Goal: Transaction & Acquisition: Purchase product/service

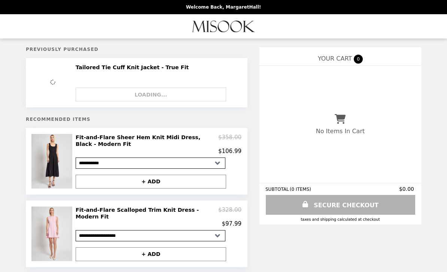
select select "**********"
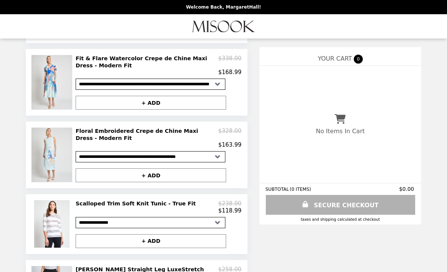
scroll to position [452, 0]
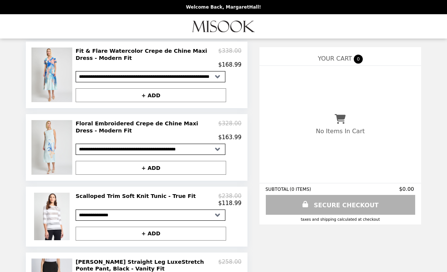
click at [37, 220] on img at bounding box center [53, 217] width 38 height 48
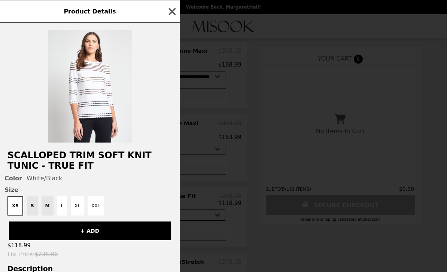
click at [92, 158] on h2 "Scalloped Trim Soft Knit Tunic - True Fit" at bounding box center [90, 160] width 180 height 21
click at [94, 209] on button "XXL" at bounding box center [96, 205] width 16 height 19
click at [95, 116] on img at bounding box center [90, 86] width 84 height 112
click at [102, 159] on h2 "Scalloped Trim Soft Knit Tunic - True Fit" at bounding box center [90, 160] width 180 height 21
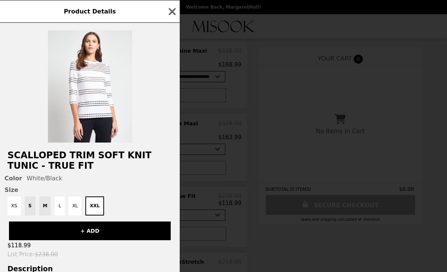
click at [109, 157] on h2 "Scalloped Trim Soft Knit Tunic - True Fit" at bounding box center [90, 160] width 180 height 21
click at [110, 159] on h2 "Scalloped Trim Soft Knit Tunic - True Fit" at bounding box center [90, 160] width 180 height 21
click at [129, 182] on div "Color White/Black" at bounding box center [89, 178] width 171 height 7
click at [129, 156] on h2 "Scalloped Trim Soft Knit Tunic - True Fit" at bounding box center [90, 160] width 180 height 21
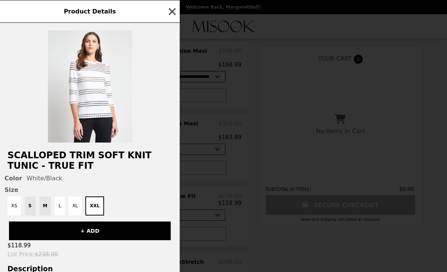
click at [131, 157] on h2 "Scalloped Trim Soft Knit Tunic - True Fit" at bounding box center [90, 160] width 180 height 21
click at [127, 161] on h2 "Scalloped Trim Soft Knit Tunic - True Fit" at bounding box center [90, 160] width 180 height 21
click at [177, 15] on icon "button" at bounding box center [172, 11] width 11 height 11
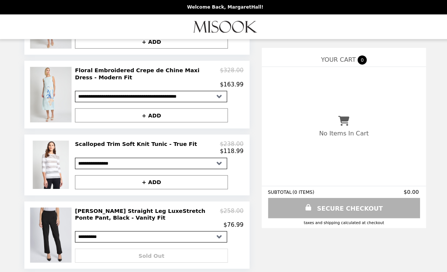
scroll to position [507, 0]
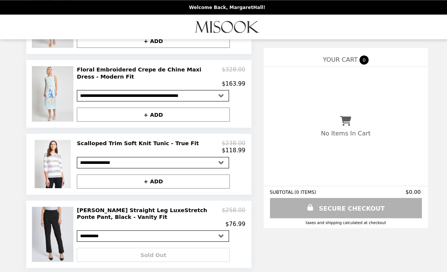
click at [179, 204] on h2 "[PERSON_NAME] Straight Leg LuxeStretch Ponte Pant, Black - Vanity Fit" at bounding box center [147, 211] width 143 height 14
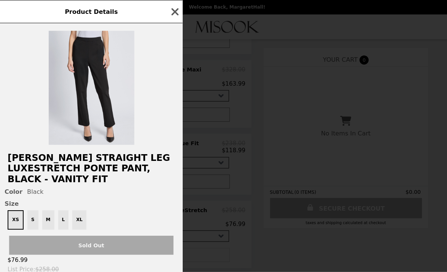
click at [154, 197] on span "Size" at bounding box center [89, 200] width 171 height 7
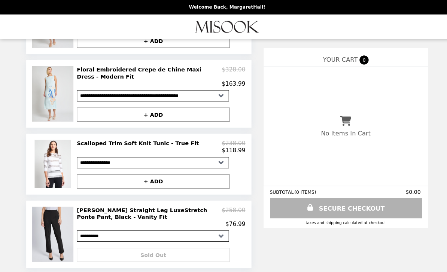
click at [177, 204] on h2 "[PERSON_NAME] Straight Leg LuxeStretch Ponte Pant, Black - Vanity Fit" at bounding box center [147, 211] width 143 height 14
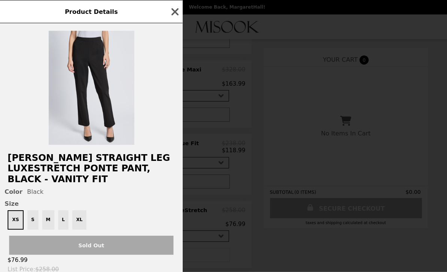
click at [80, 211] on div "XS S M L XL" at bounding box center [89, 216] width 171 height 19
click at [83, 213] on div "XS S M L XL" at bounding box center [89, 216] width 171 height 19
click at [109, 214] on div "XS S M L XL" at bounding box center [89, 216] width 171 height 19
click at [83, 212] on div "XS S M L XL" at bounding box center [89, 216] width 171 height 19
click at [174, 16] on icon "button" at bounding box center [172, 11] width 11 height 11
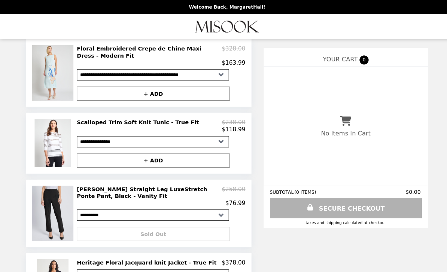
scroll to position [528, 0]
click at [157, 255] on h2 "Heritage Floral Jacquard knit Jacket - True Fit" at bounding box center [146, 258] width 140 height 7
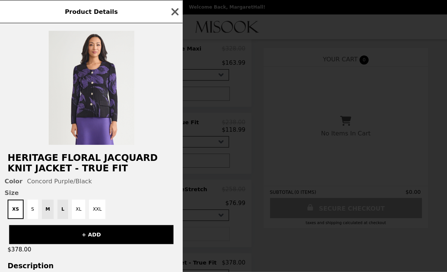
click at [165, 225] on div "Product Details Heritage Floral Jacquard knit Jacket - True Fit Color Concord P…" at bounding box center [223, 136] width 447 height 272
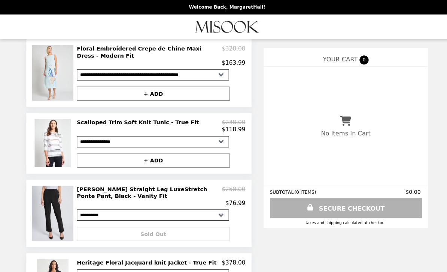
click at [166, 255] on h2 "Heritage Floral Jacquard knit Jacket - True Fit" at bounding box center [146, 258] width 140 height 7
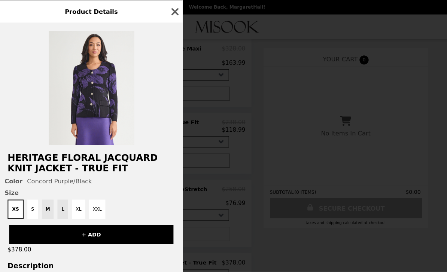
click at [100, 210] on button "XXL" at bounding box center [96, 205] width 16 height 19
click at [122, 160] on h2 "Heritage Floral Jacquard knit Jacket - True Fit" at bounding box center [90, 160] width 180 height 21
click at [125, 155] on h2 "Heritage Floral Jacquard knit Jacket - True Fit" at bounding box center [90, 160] width 180 height 21
click at [106, 134] on img at bounding box center [90, 86] width 84 height 112
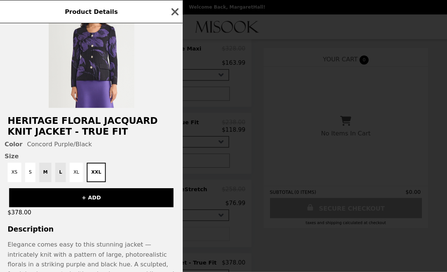
scroll to position [37, 0]
